Goal: Transaction & Acquisition: Purchase product/service

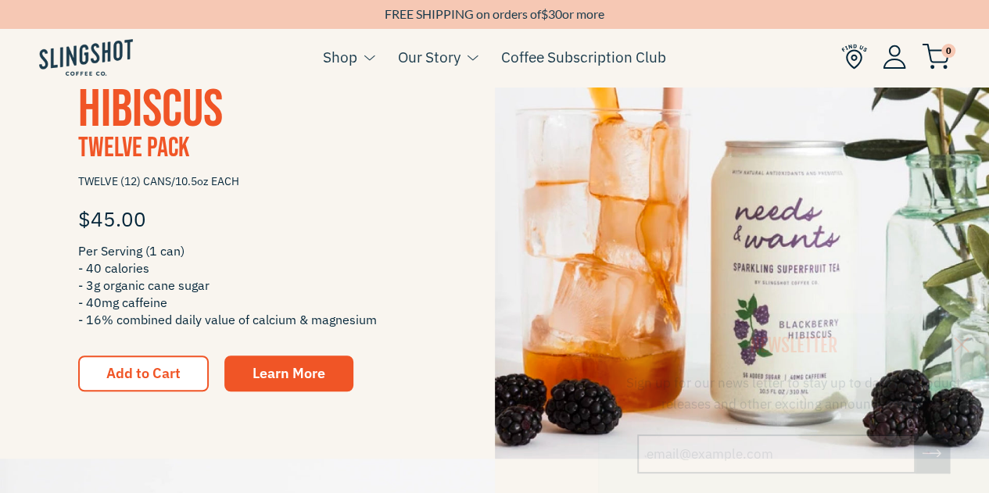
scroll to position [391, 0]
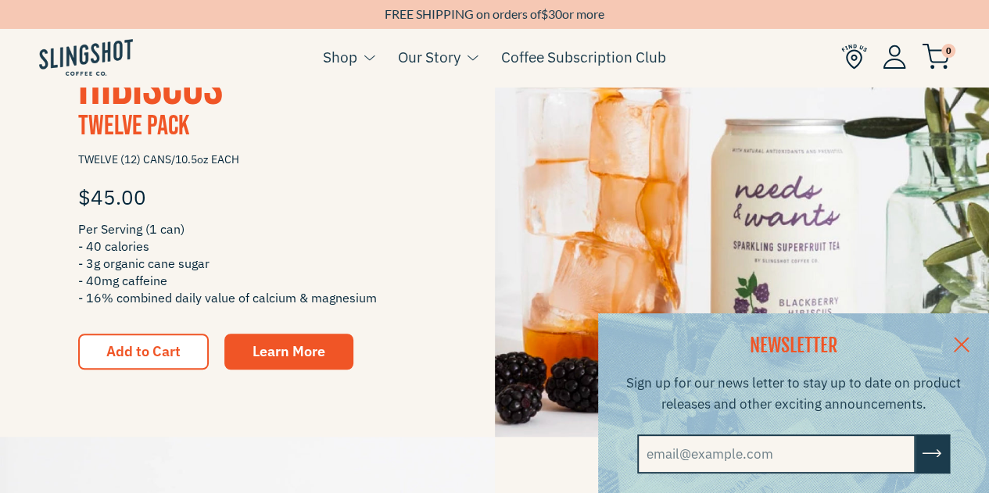
click at [967, 339] on link at bounding box center [962, 344] width 55 height 60
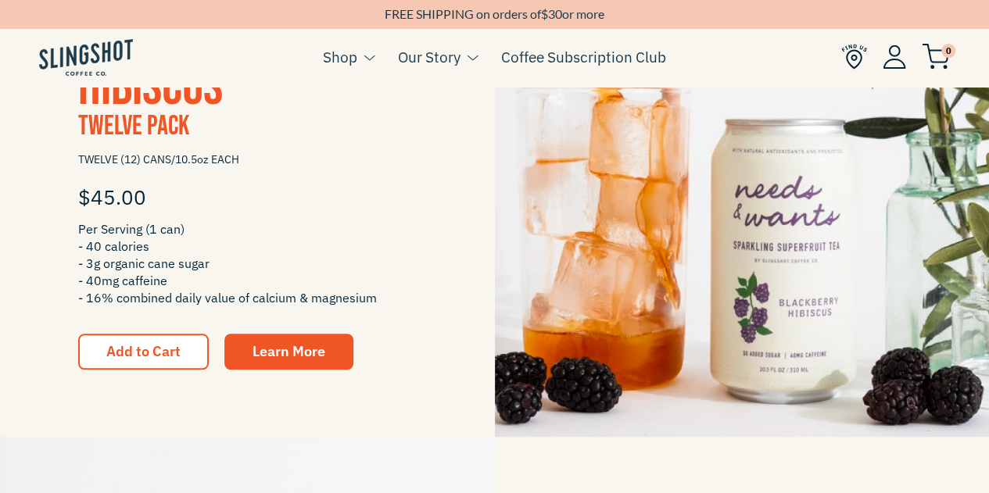
click at [749, 296] on img at bounding box center [742, 189] width 495 height 495
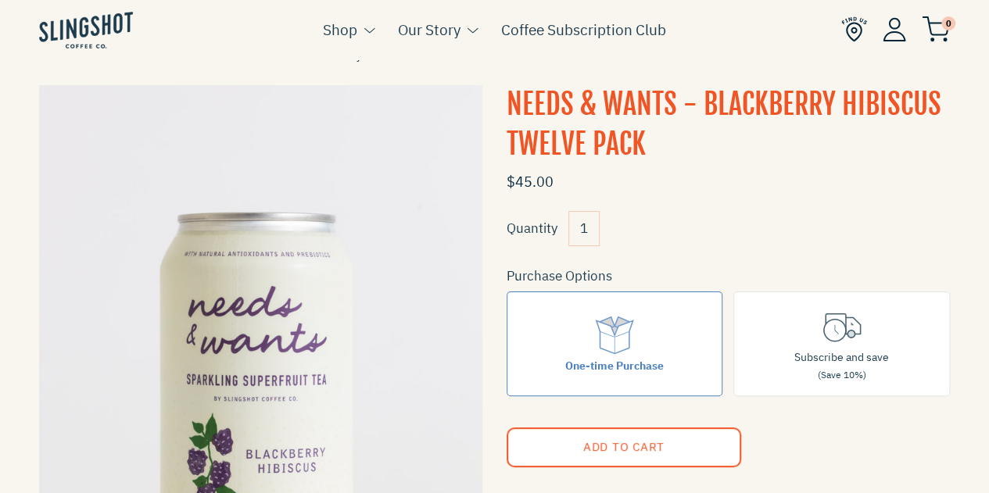
scroll to position [235, 0]
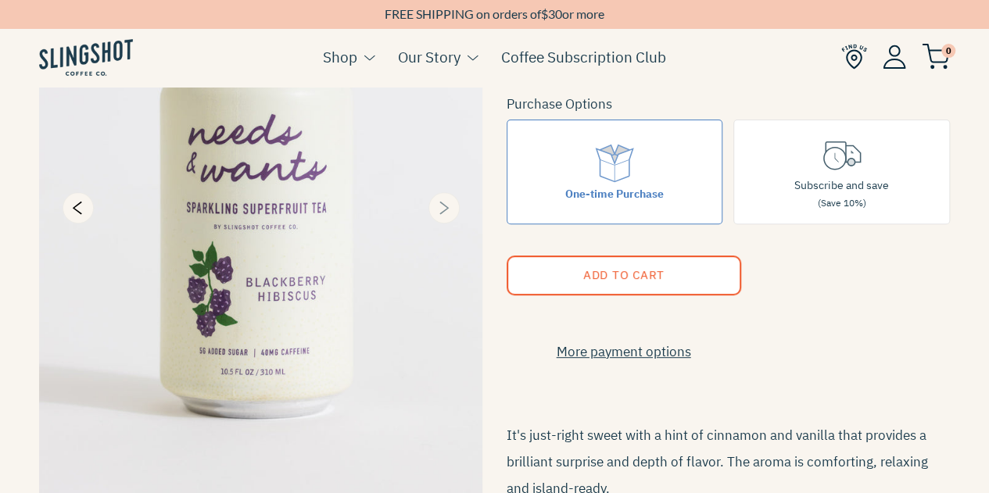
click at [440, 206] on icon "Next" at bounding box center [443, 208] width 19 height 19
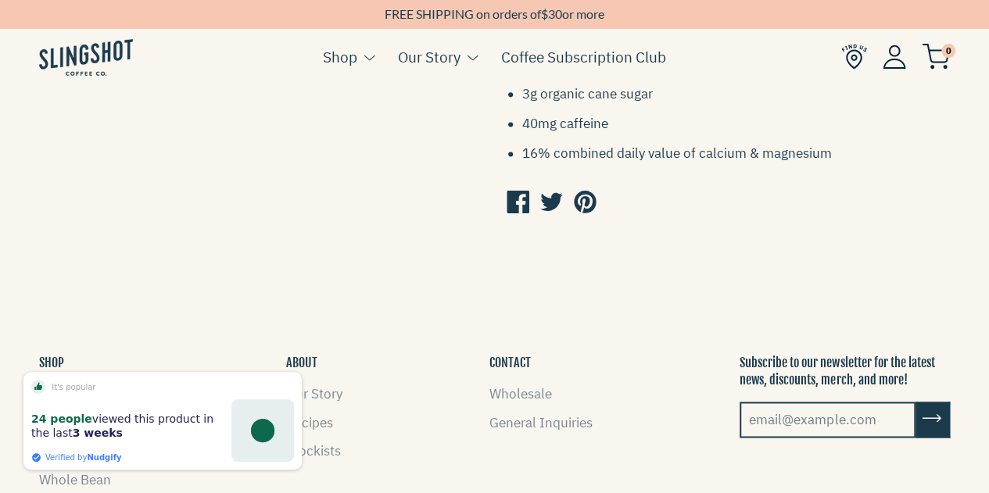
scroll to position [860, 0]
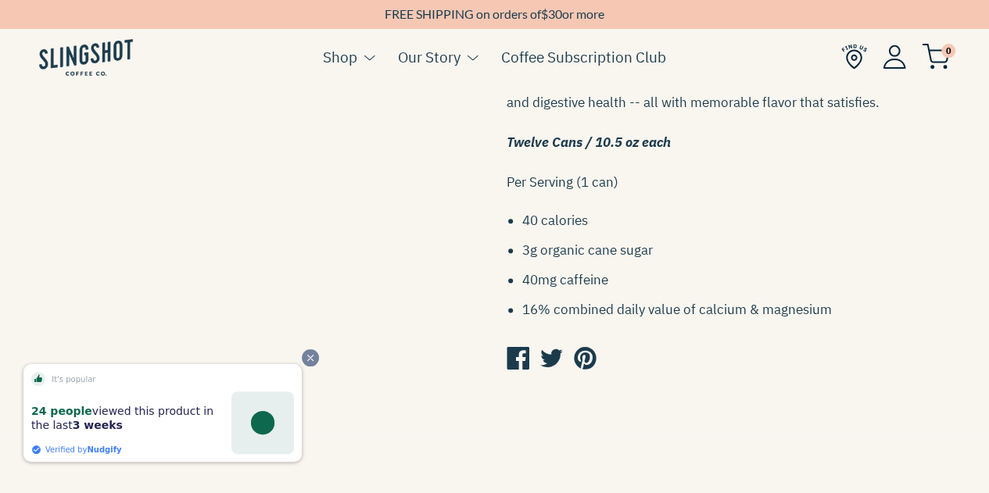
click at [308, 362] on icon "Close" at bounding box center [310, 358] width 11 height 11
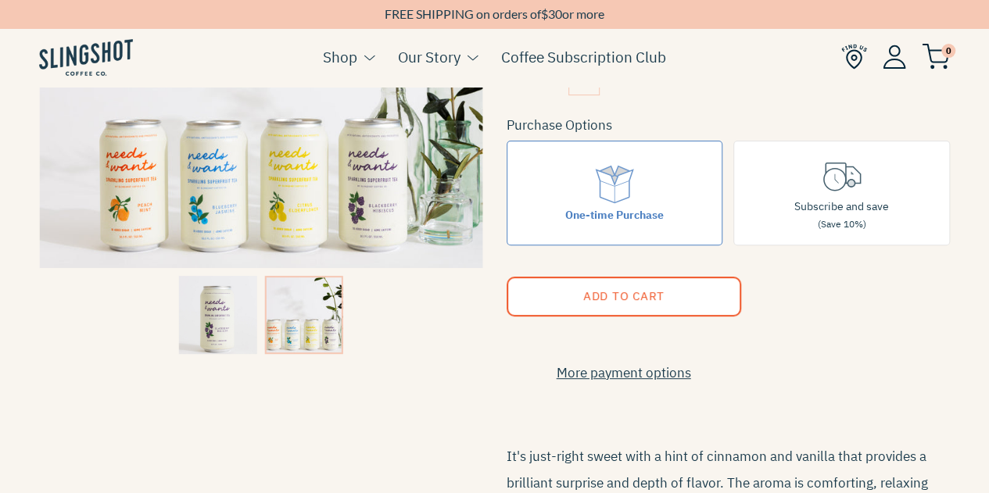
scroll to position [156, 0]
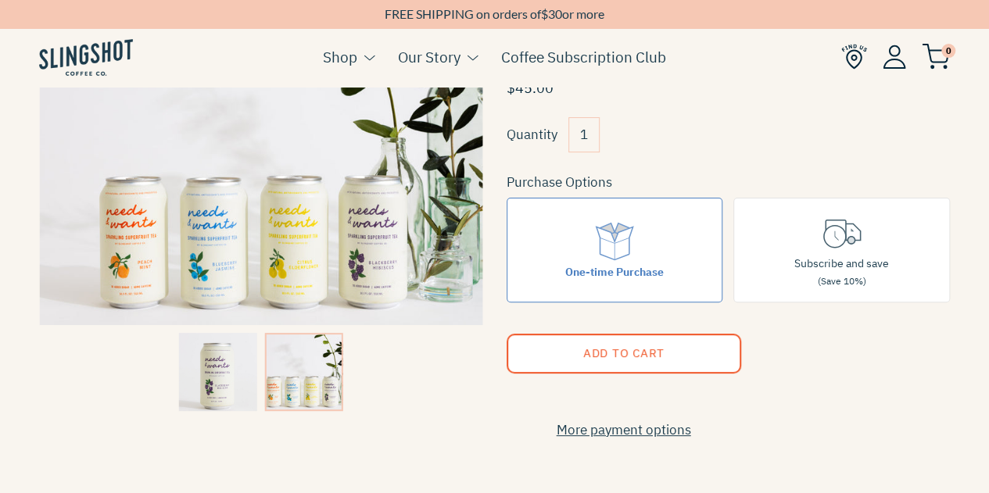
click at [203, 355] on img at bounding box center [218, 372] width 78 height 78
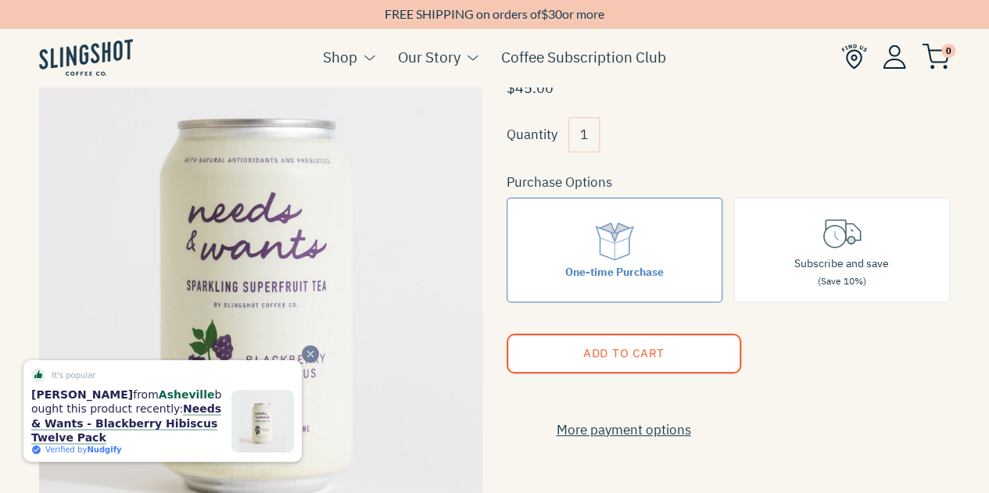
click at [310, 357] on icon "Close" at bounding box center [310, 354] width 5 height 5
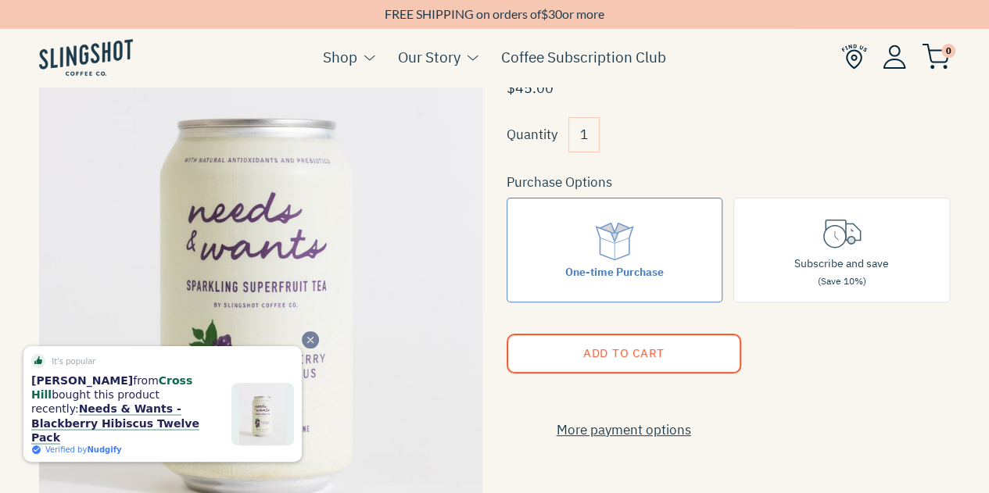
click at [311, 346] on icon "Close" at bounding box center [310, 340] width 11 height 11
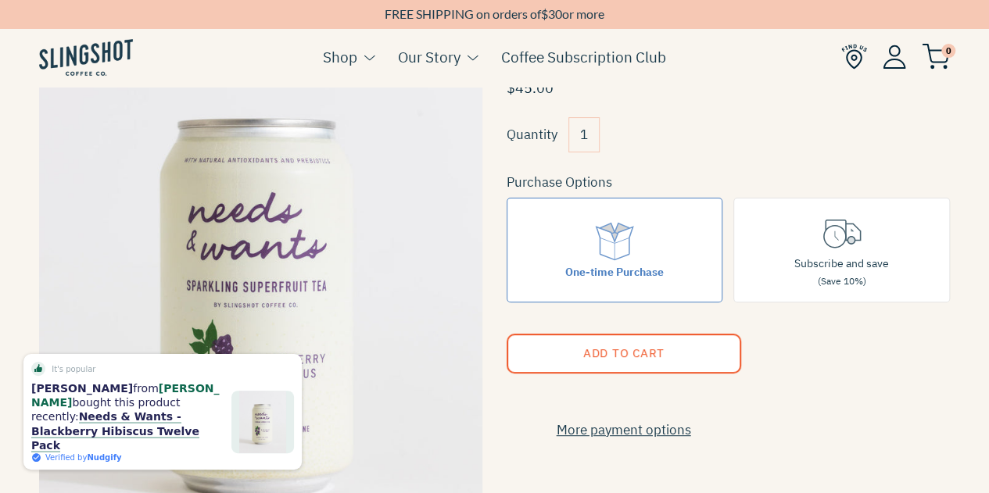
click at [102, 53] on img at bounding box center [86, 57] width 94 height 37
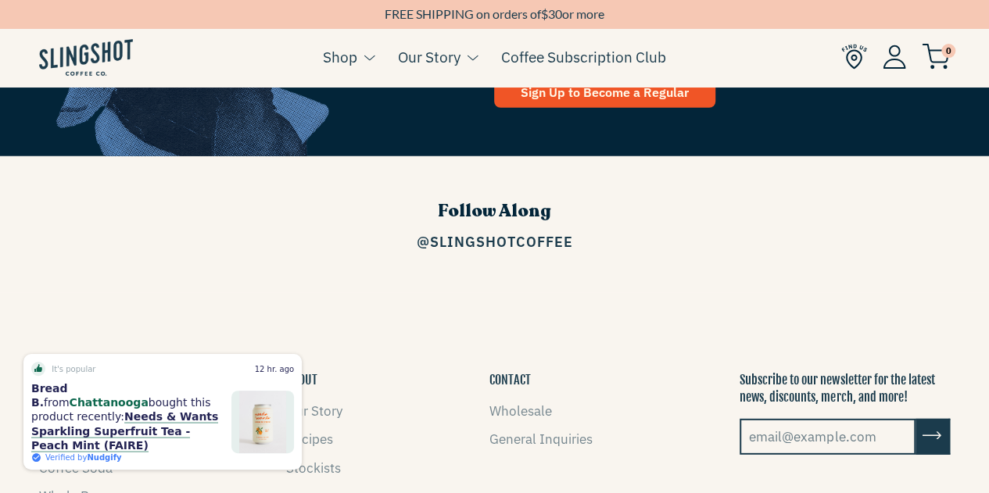
scroll to position [1965, 0]
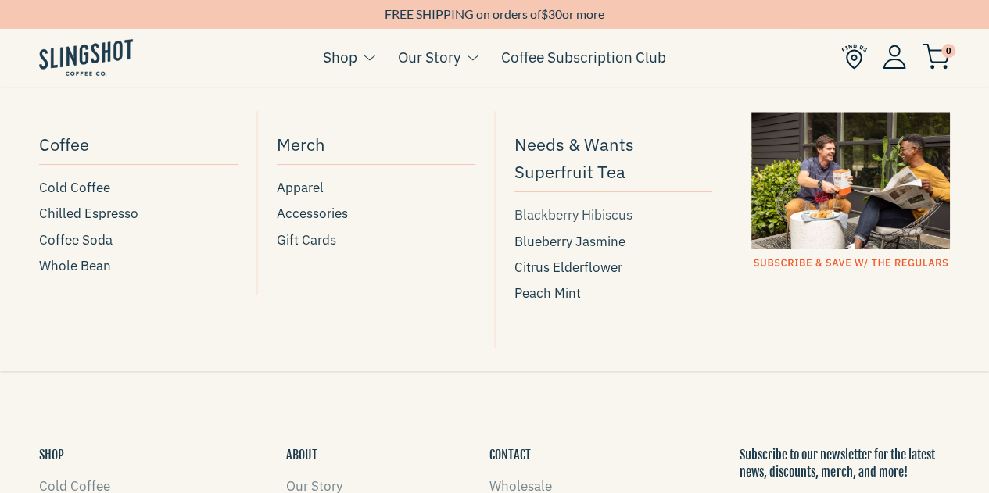
click at [553, 212] on span "Blackberry Hibiscus" at bounding box center [574, 215] width 118 height 21
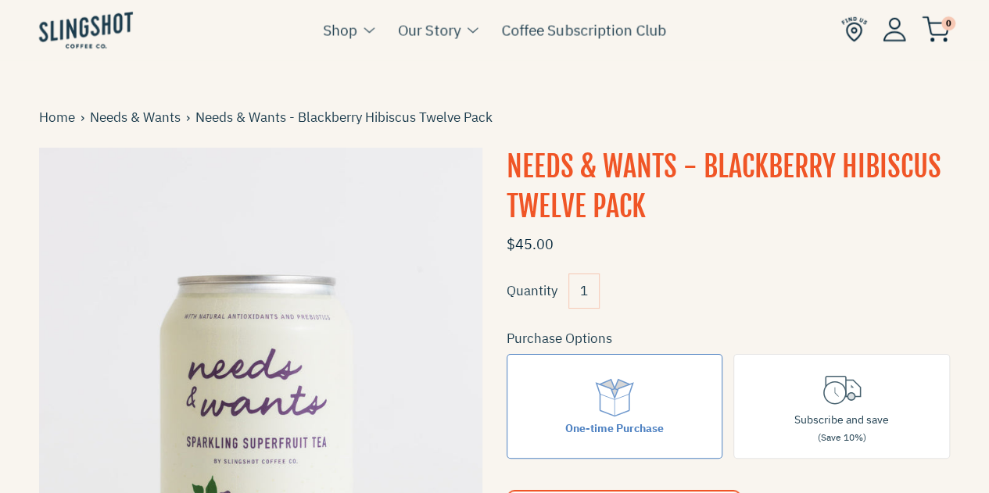
scroll to position [156, 0]
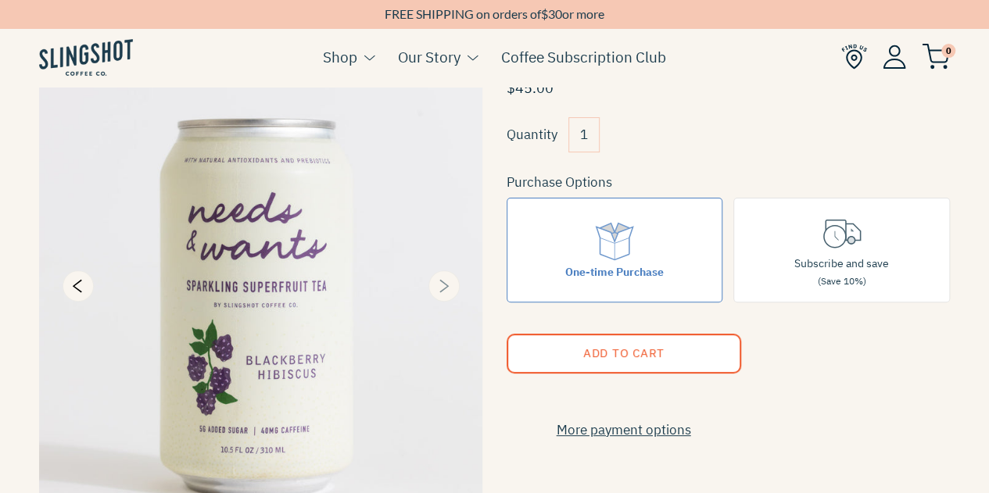
click at [440, 282] on icon "Next" at bounding box center [443, 286] width 19 height 19
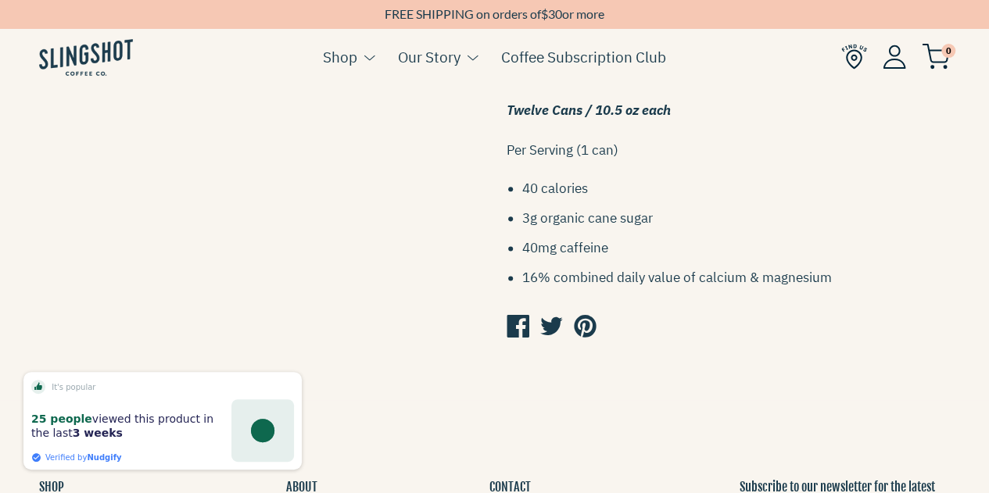
scroll to position [938, 0]
